Goal: Information Seeking & Learning: Find specific fact

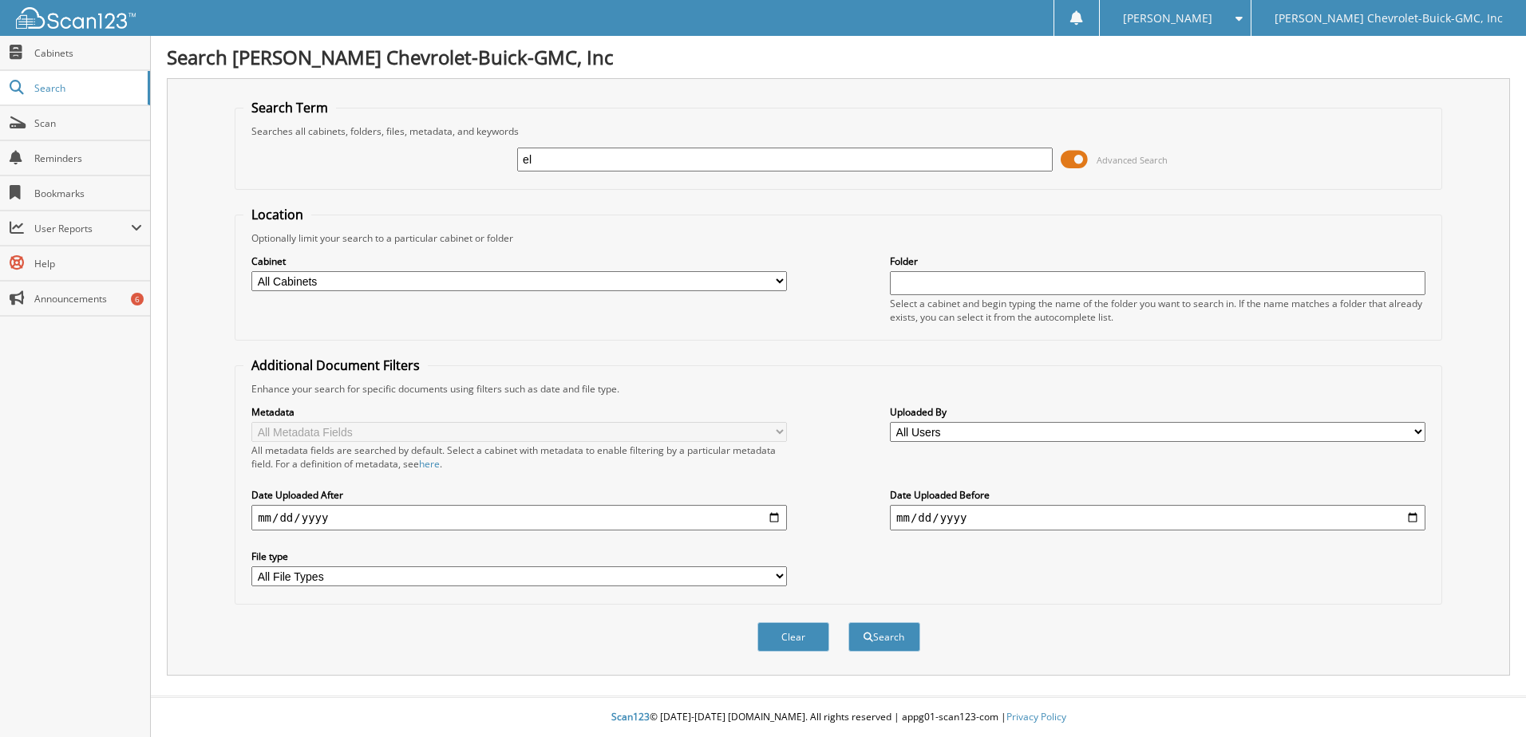
type input "e"
type input "[PERSON_NAME]"
click at [848, 622] on button "Search" at bounding box center [884, 637] width 72 height 30
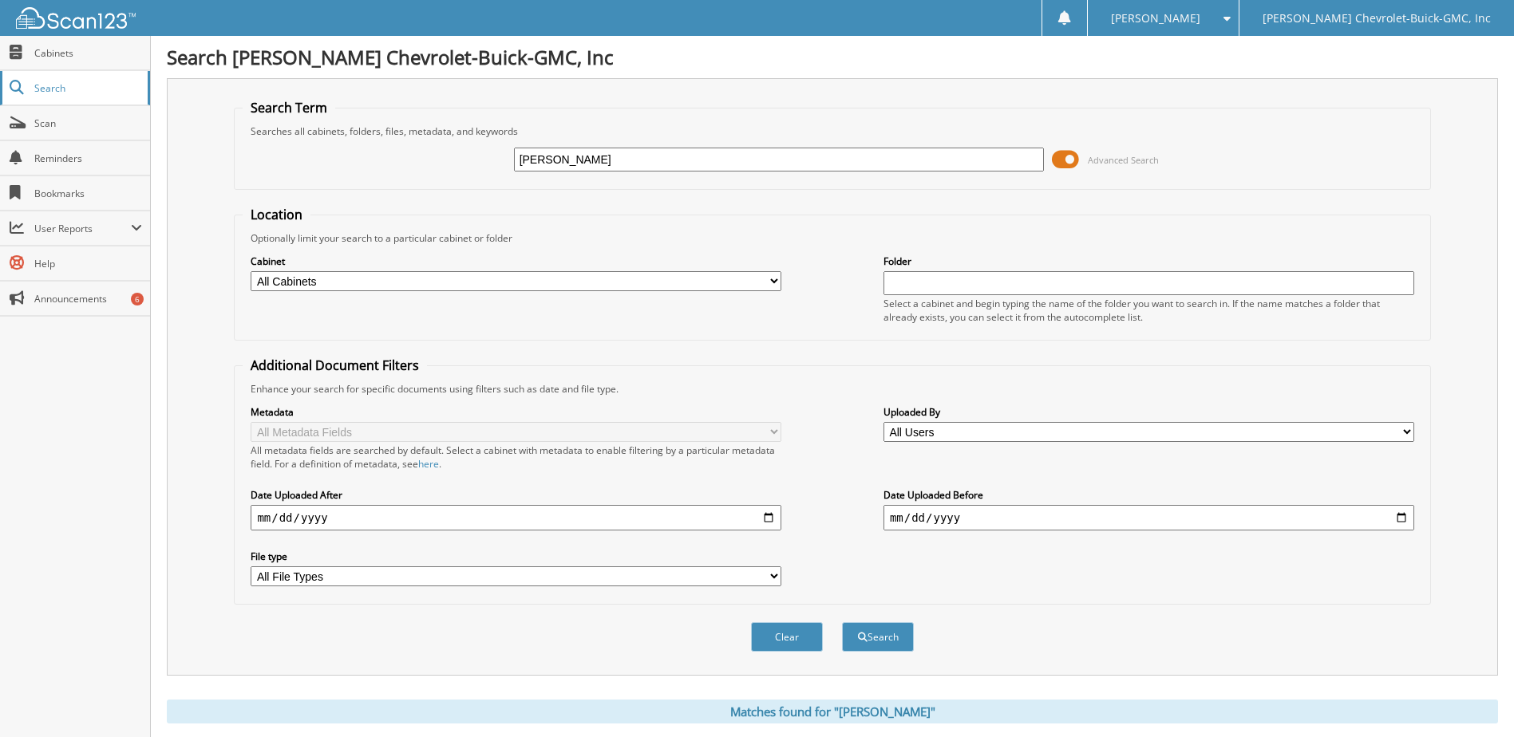
click at [52, 81] on span "Search" at bounding box center [86, 88] width 105 height 14
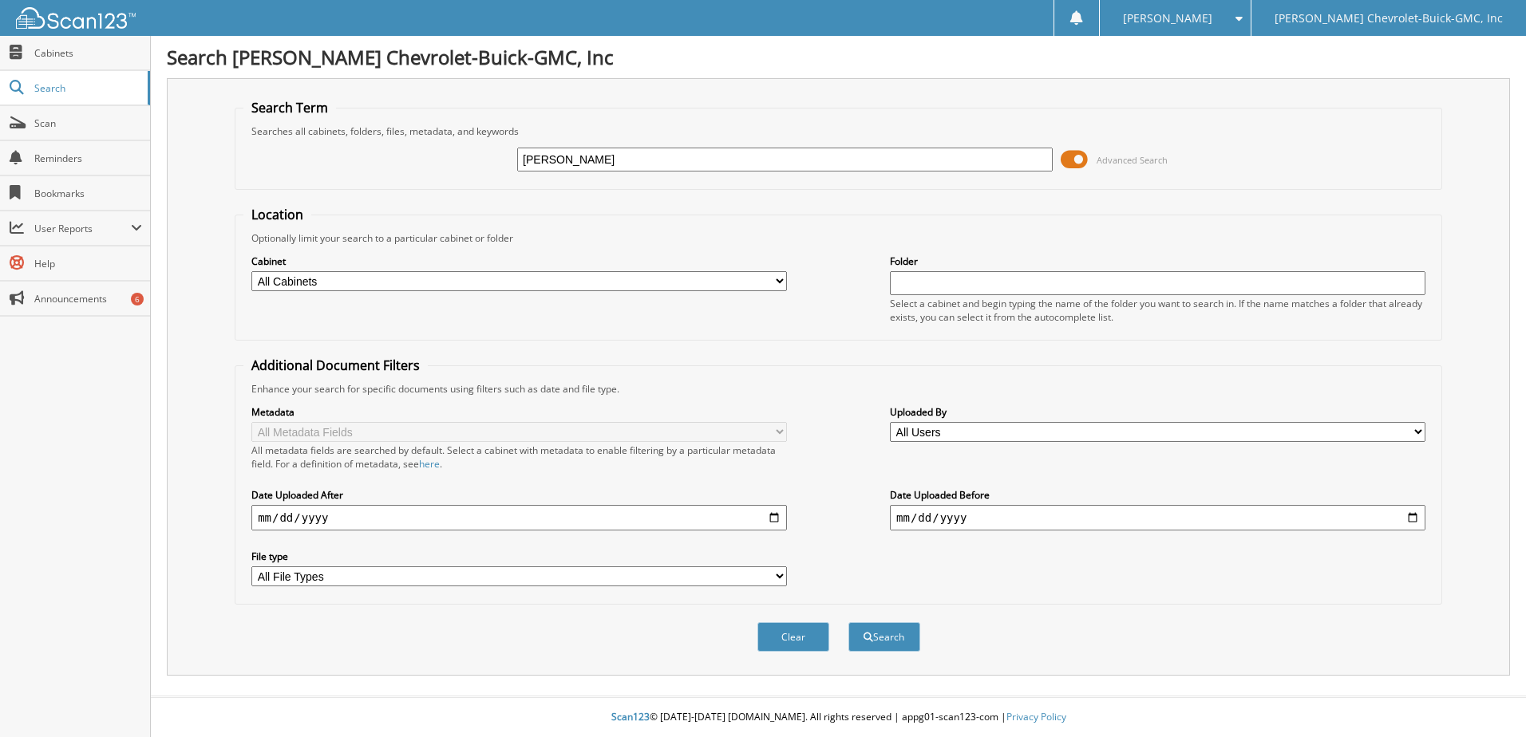
type input "[PERSON_NAME]"
click at [848, 622] on button "Search" at bounding box center [884, 637] width 72 height 30
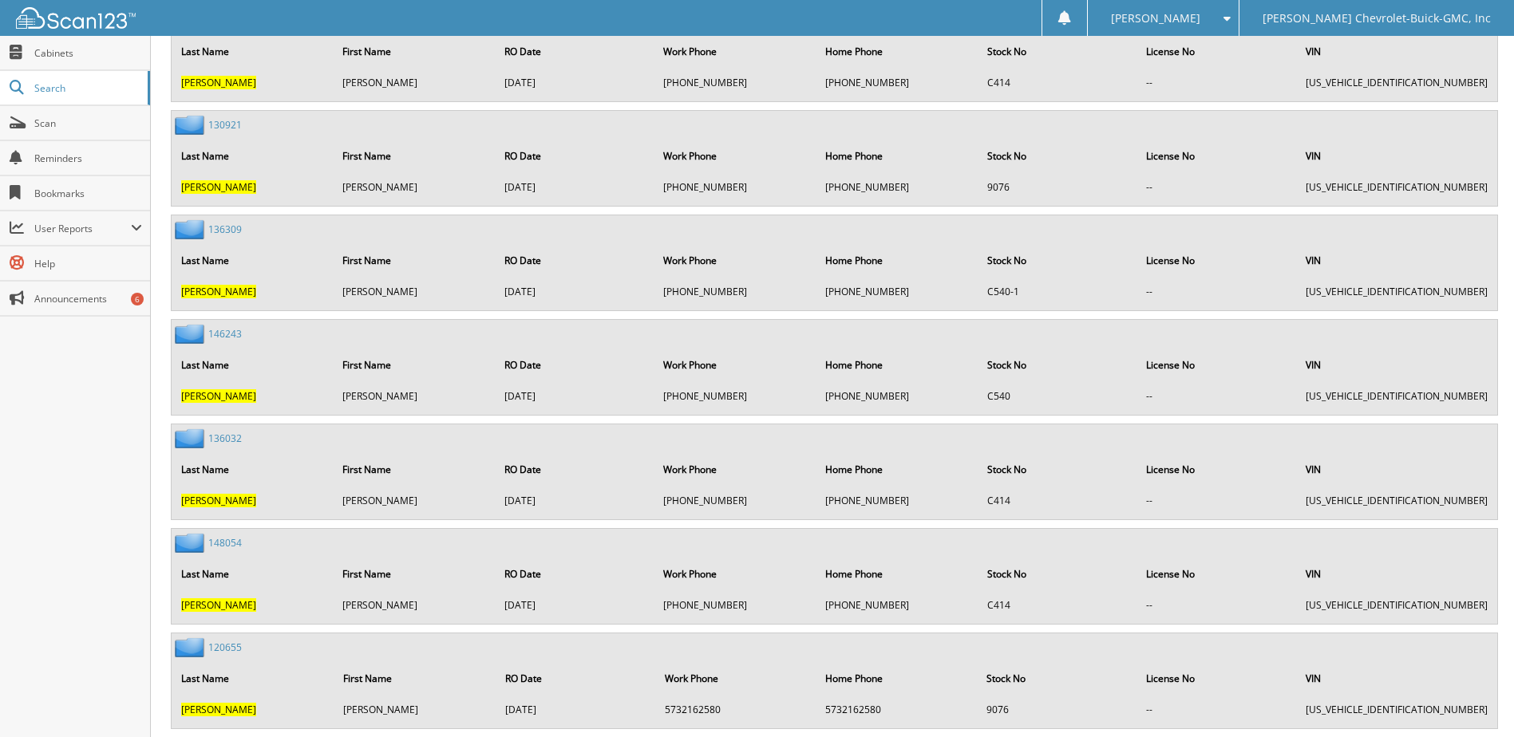
scroll to position [3511, 0]
